Goal: Information Seeking & Learning: Learn about a topic

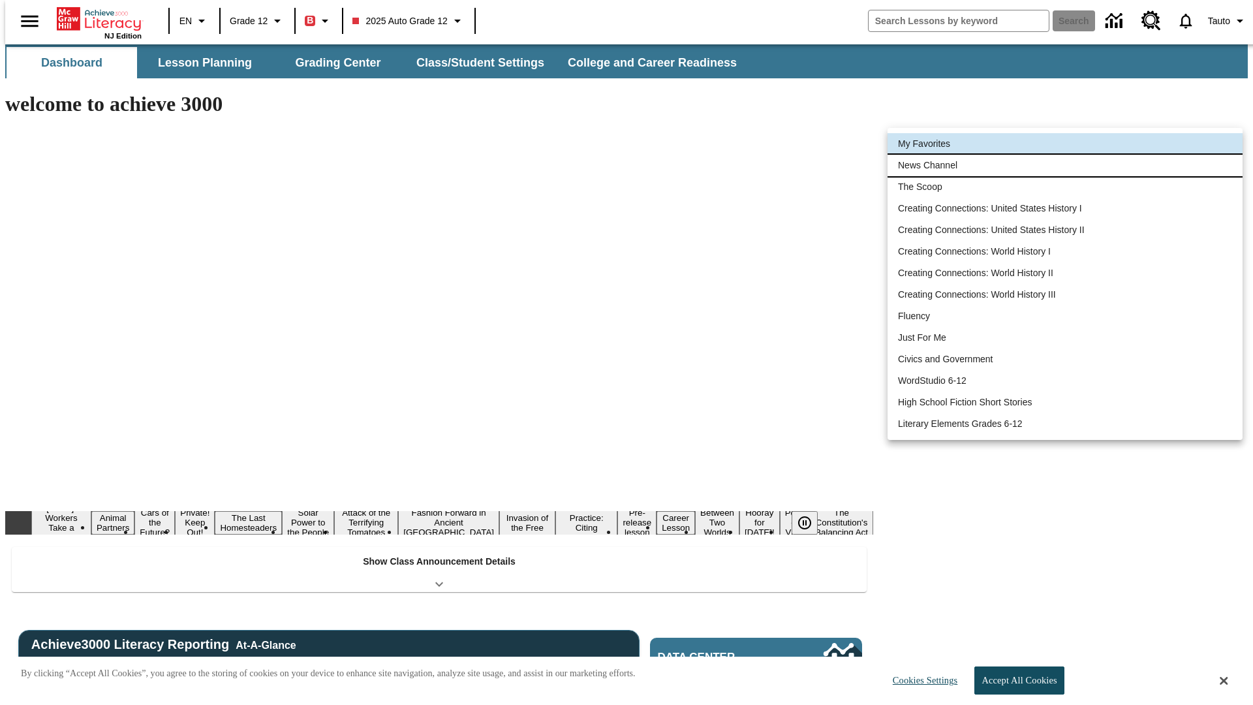
click at [1065, 157] on li "News Channel" at bounding box center [1065, 166] width 355 height 22
type input "120"
